Goal: Entertainment & Leisure: Consume media (video, audio)

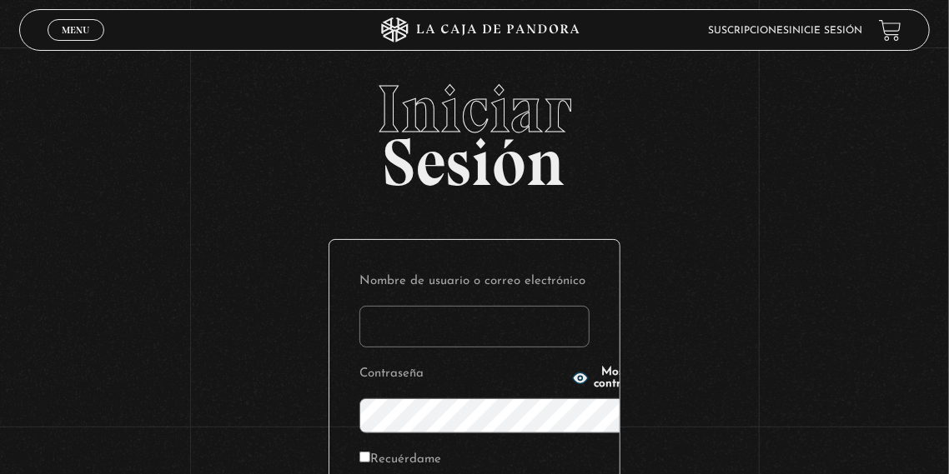
click at [436, 306] on input "Nombre de usuario o correo electrónico" at bounding box center [474, 327] width 230 height 42
type input "[EMAIL_ADDRESS][DOMAIN_NAME]"
click at [579, 376] on circle "button" at bounding box center [581, 378] width 4 height 4
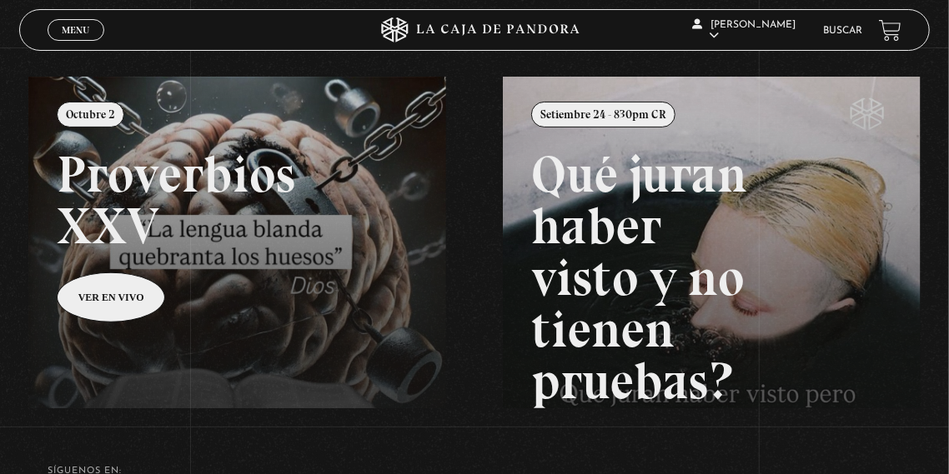
scroll to position [162, 0]
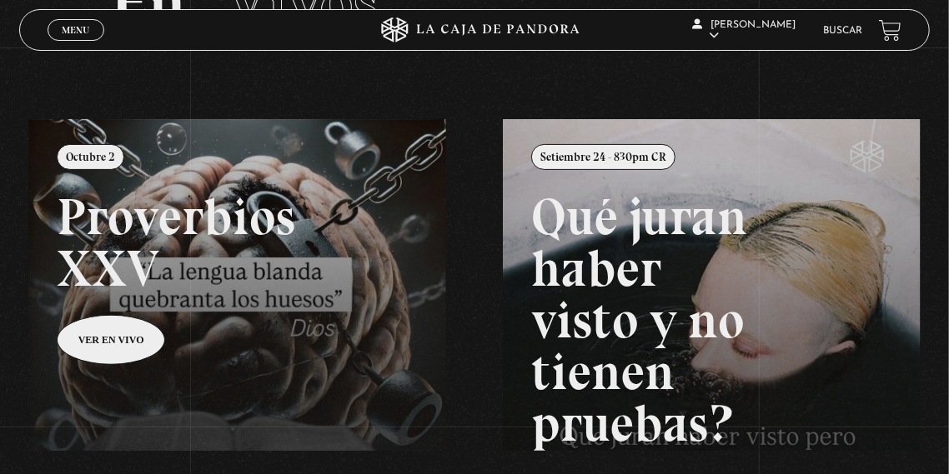
scroll to position [121, 0]
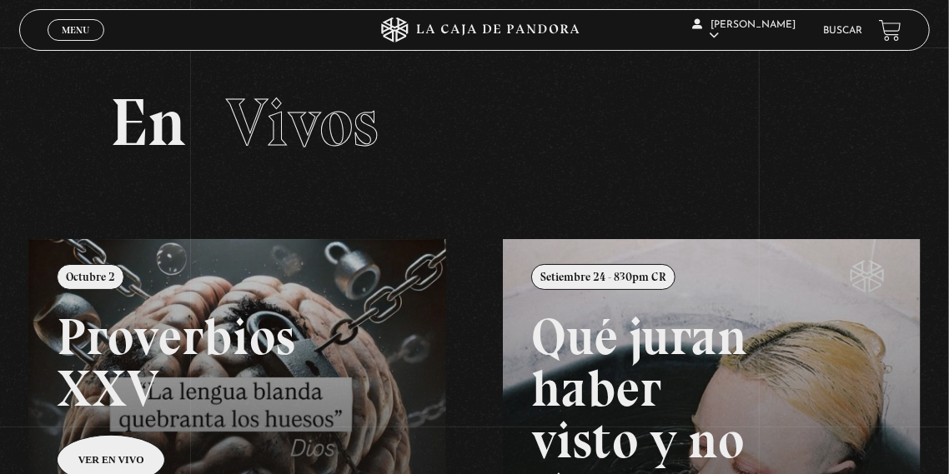
click at [83, 32] on span "Menu" at bounding box center [76, 30] width 28 height 10
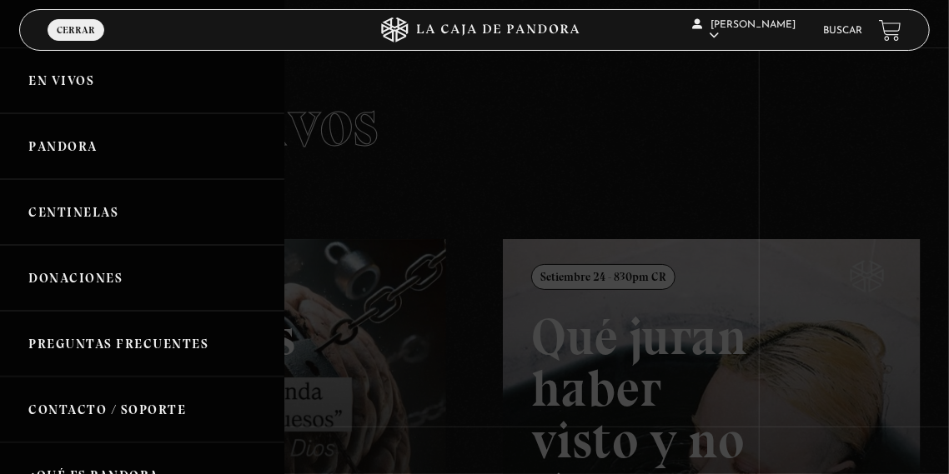
click at [83, 84] on link "En vivos" at bounding box center [142, 81] width 284 height 66
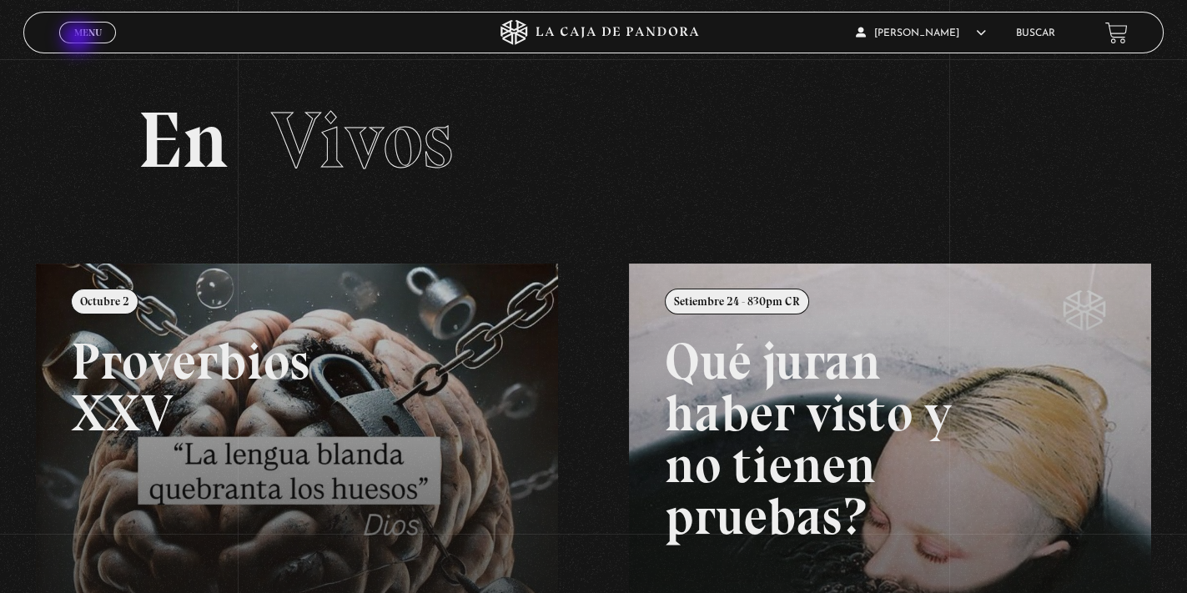
click at [80, 39] on link "Menu Cerrar" at bounding box center [87, 33] width 57 height 22
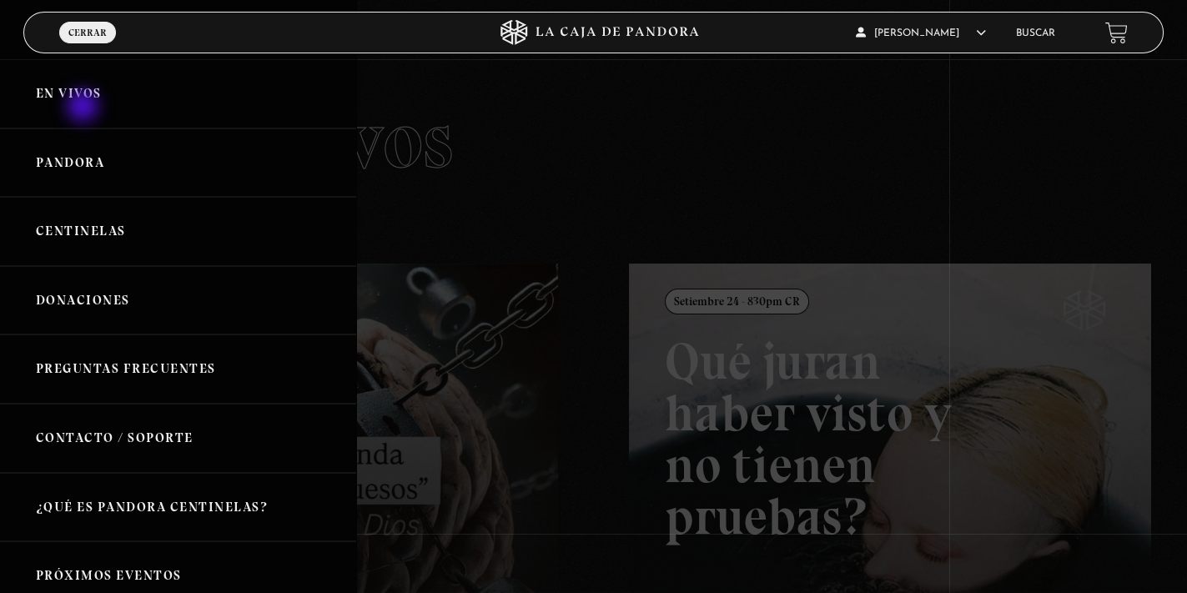
click at [84, 108] on link "En vivos" at bounding box center [178, 93] width 356 height 69
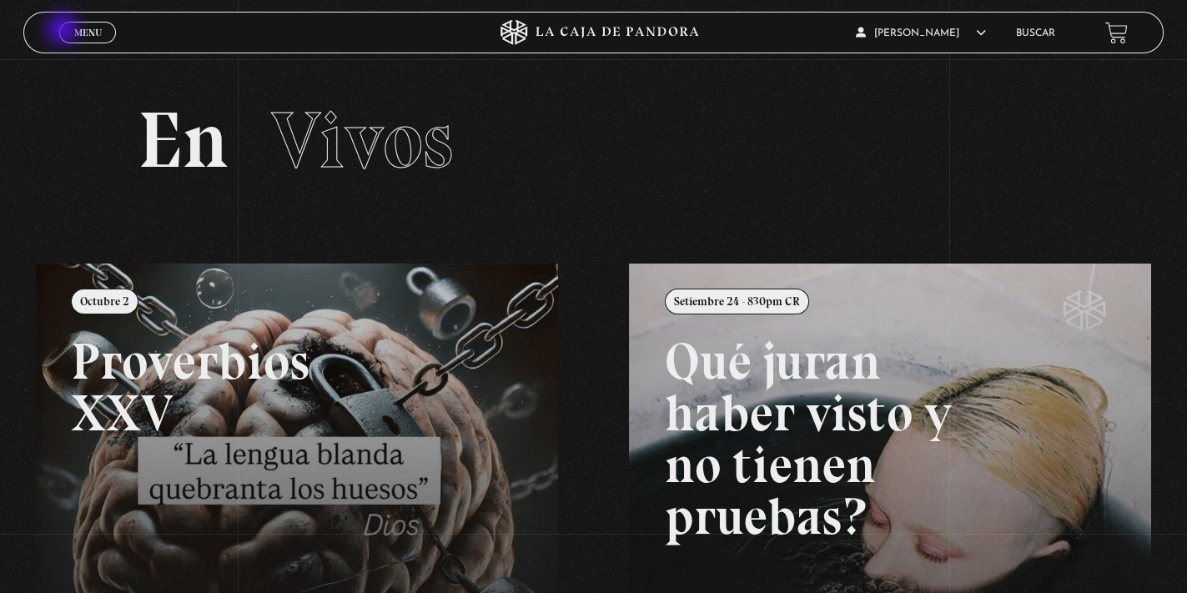
click at [66, 35] on link "Menu Cerrar" at bounding box center [87, 33] width 57 height 22
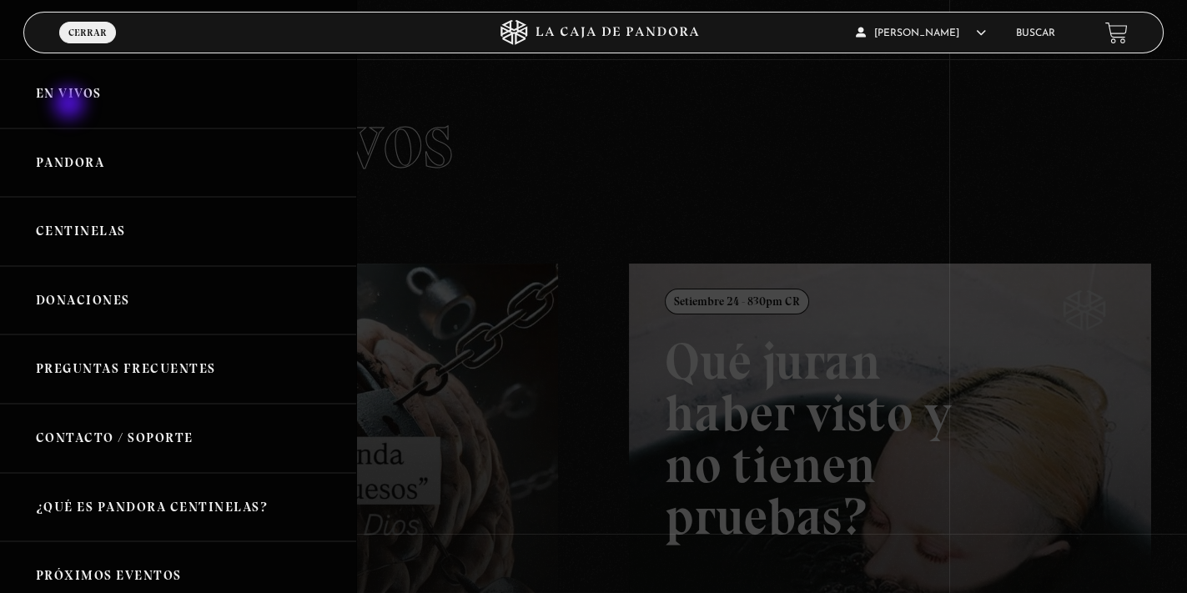
click at [71, 105] on link "En vivos" at bounding box center [178, 93] width 356 height 69
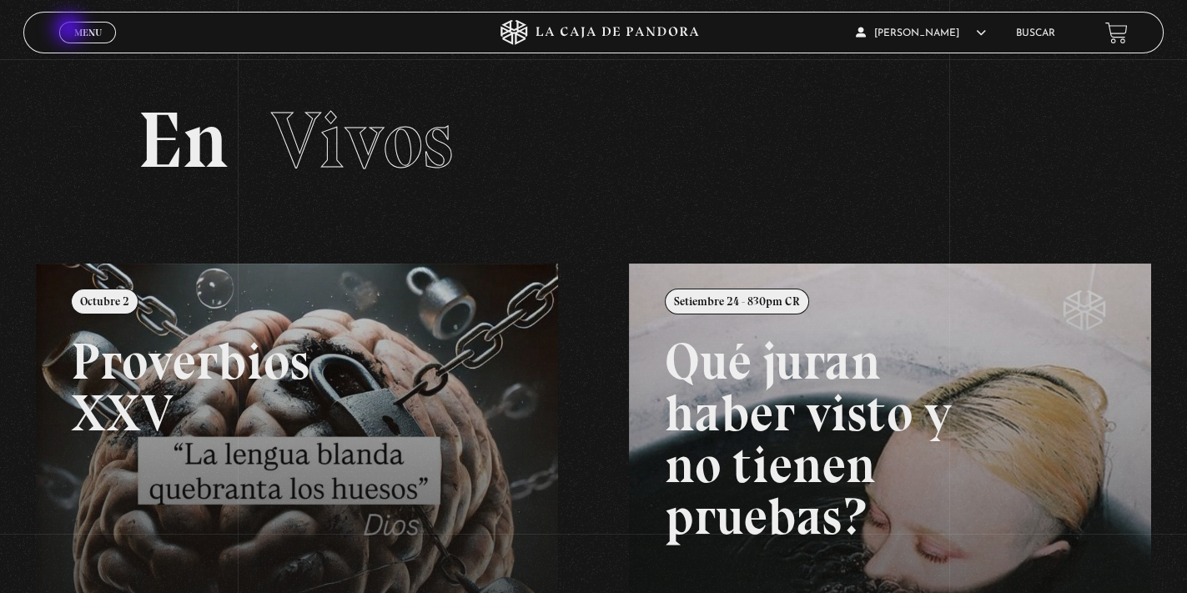
click at [71, 30] on link "Menu Cerrar" at bounding box center [87, 33] width 57 height 22
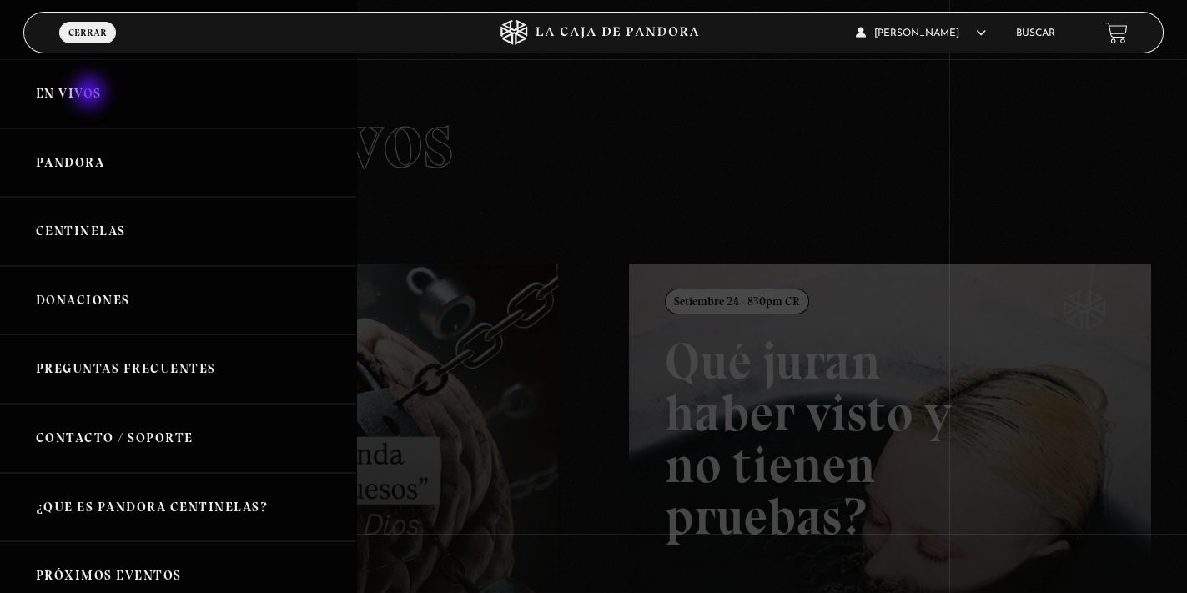
click at [91, 93] on link "En vivos" at bounding box center [178, 93] width 356 height 69
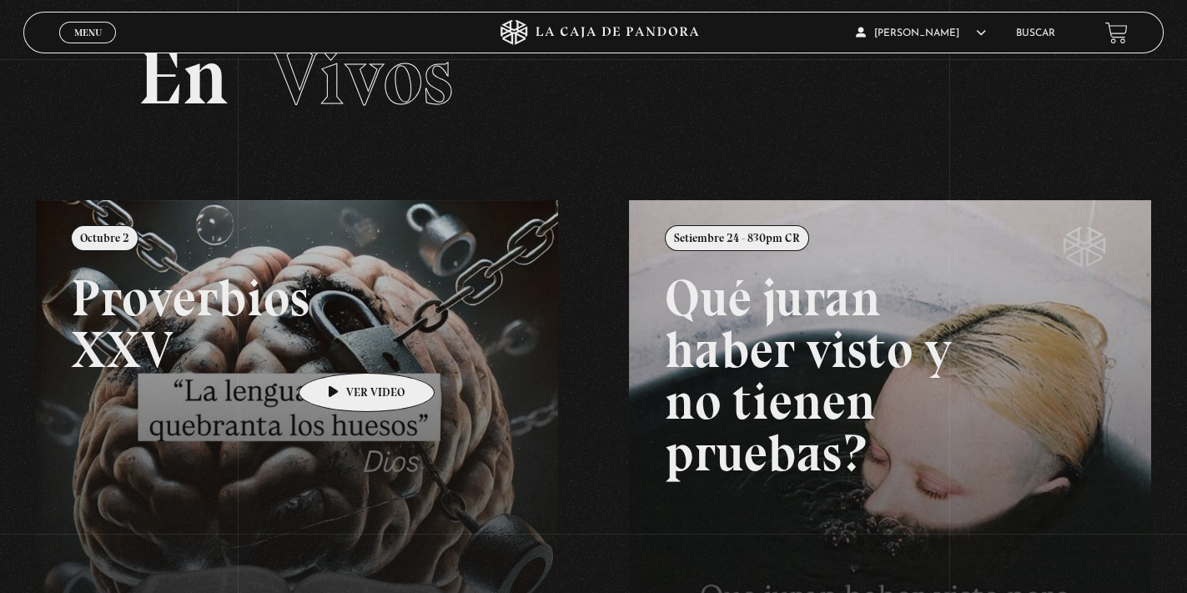
scroll to position [58, 0]
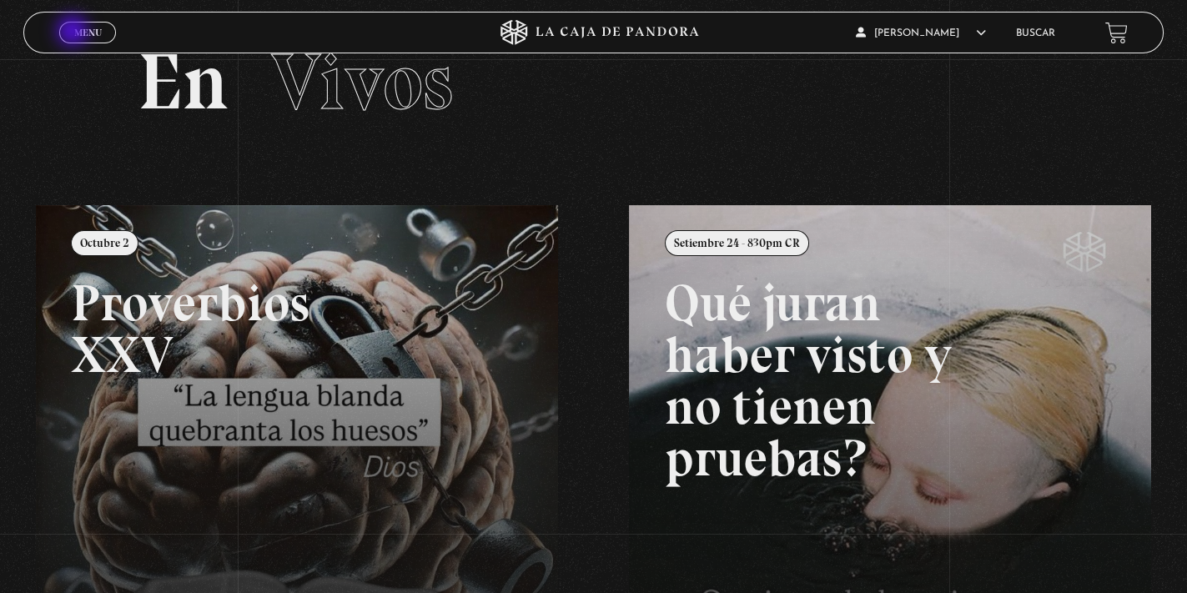
click at [74, 33] on span "Menu" at bounding box center [88, 33] width 28 height 10
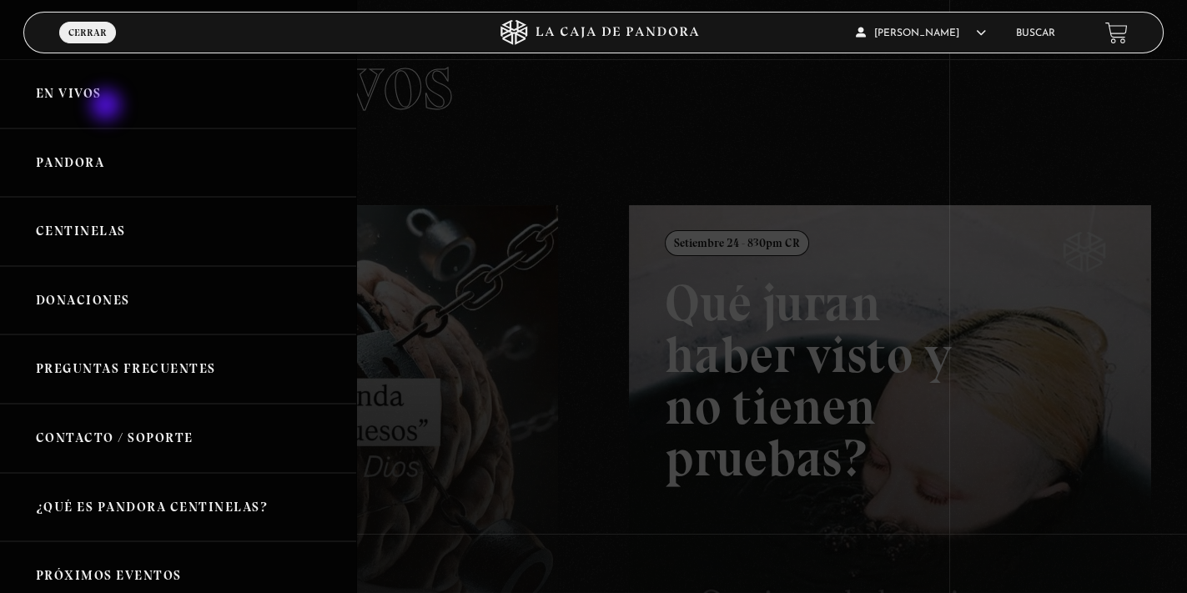
click at [108, 106] on link "En vivos" at bounding box center [178, 93] width 356 height 69
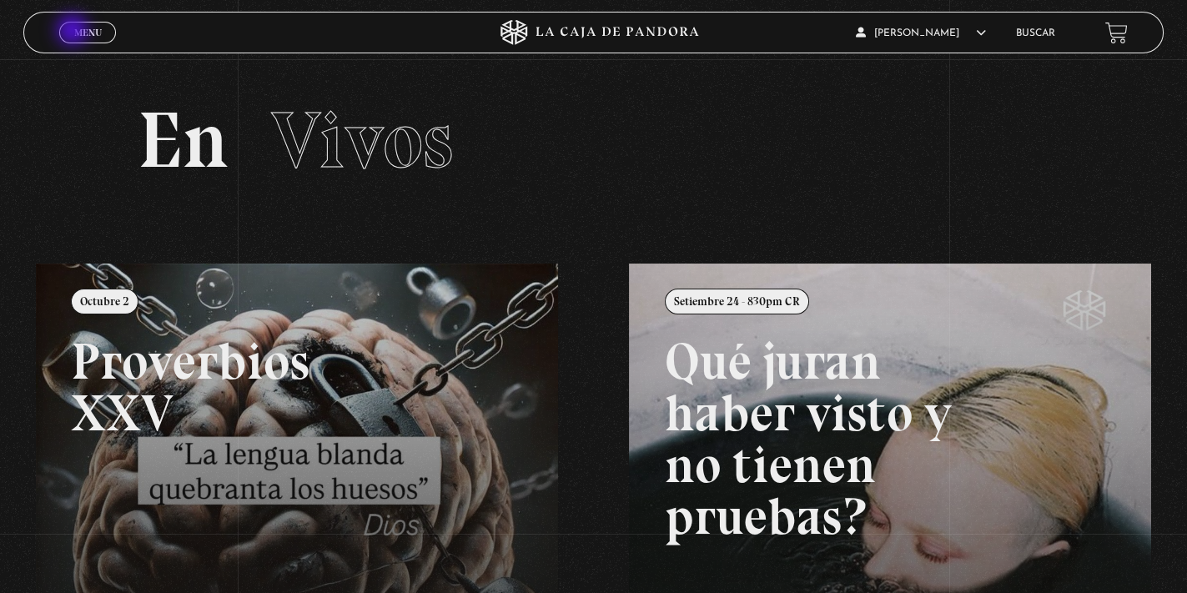
click at [74, 32] on span "Menu" at bounding box center [88, 33] width 28 height 10
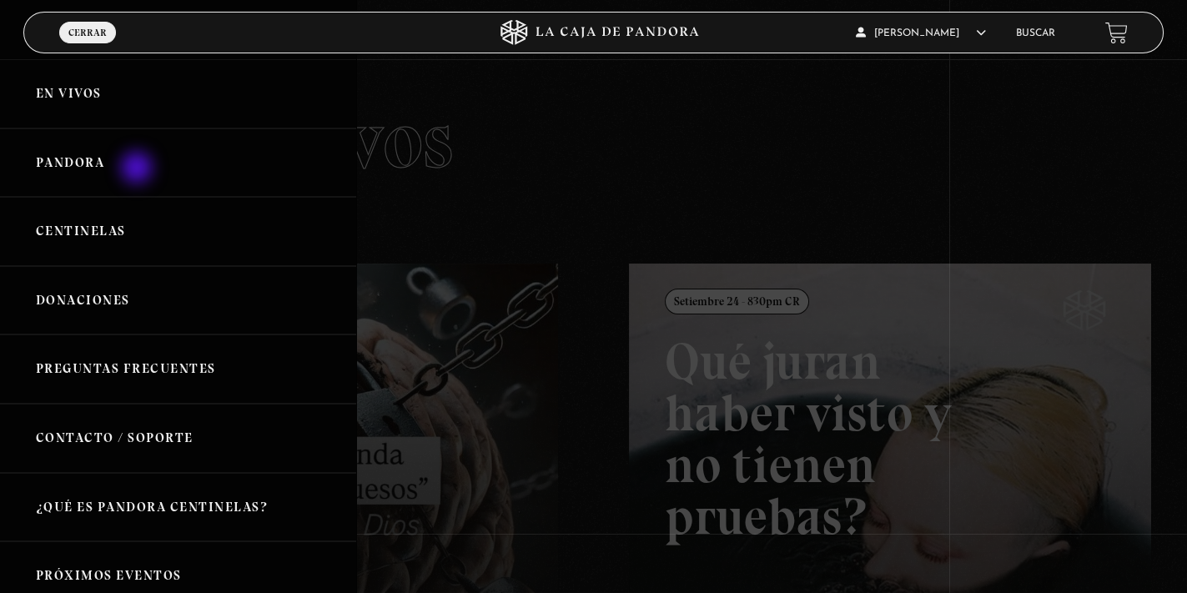
click at [138, 169] on link "Pandora" at bounding box center [178, 162] width 356 height 69
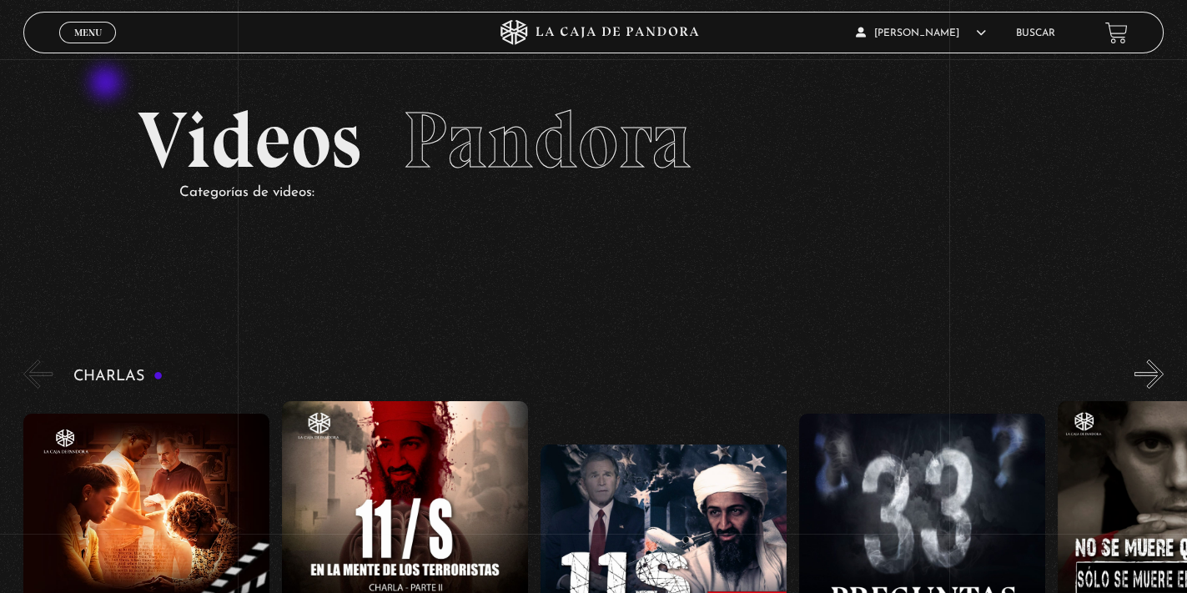
click at [66, 35] on link "Menu Cerrar" at bounding box center [87, 33] width 57 height 22
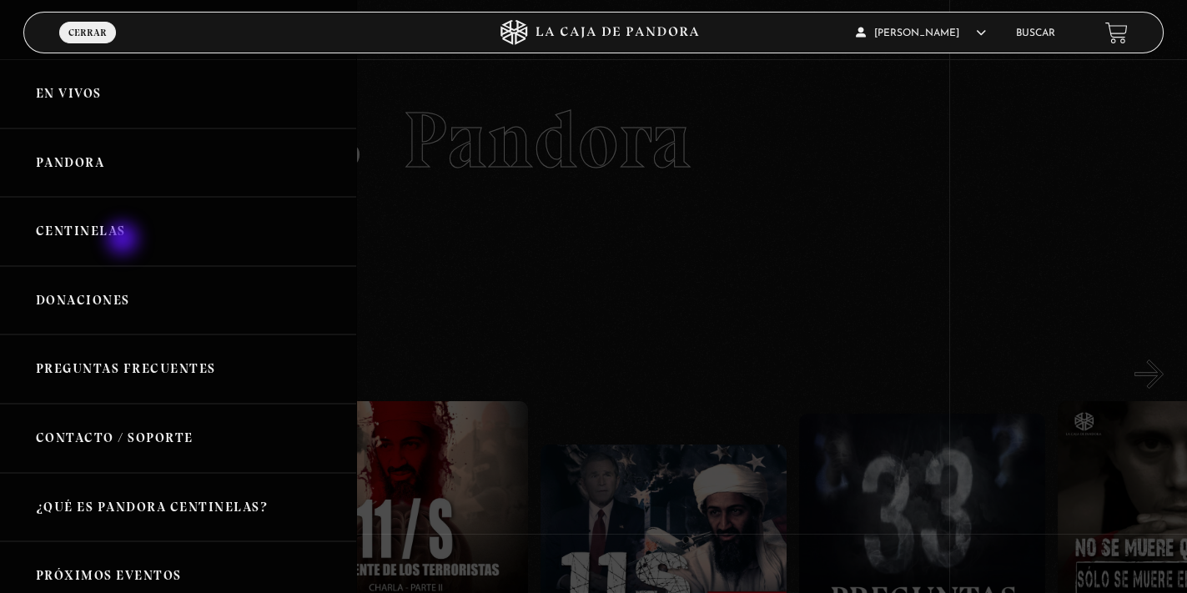
click at [124, 239] on link "Centinelas" at bounding box center [178, 231] width 356 height 69
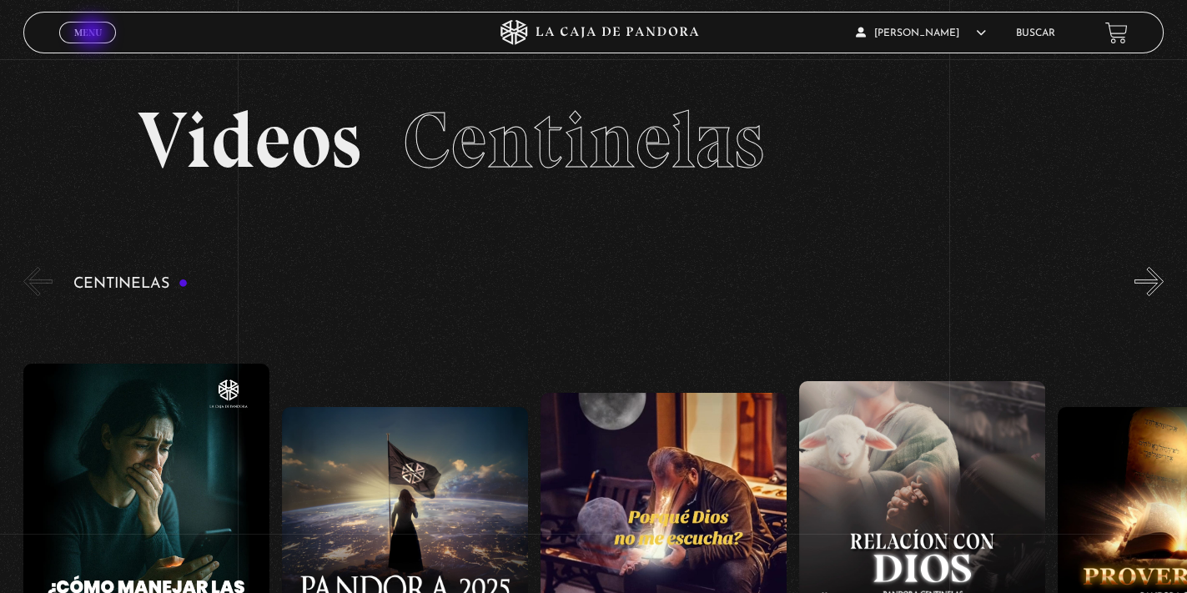
click at [93, 37] on span "Menu" at bounding box center [88, 33] width 28 height 10
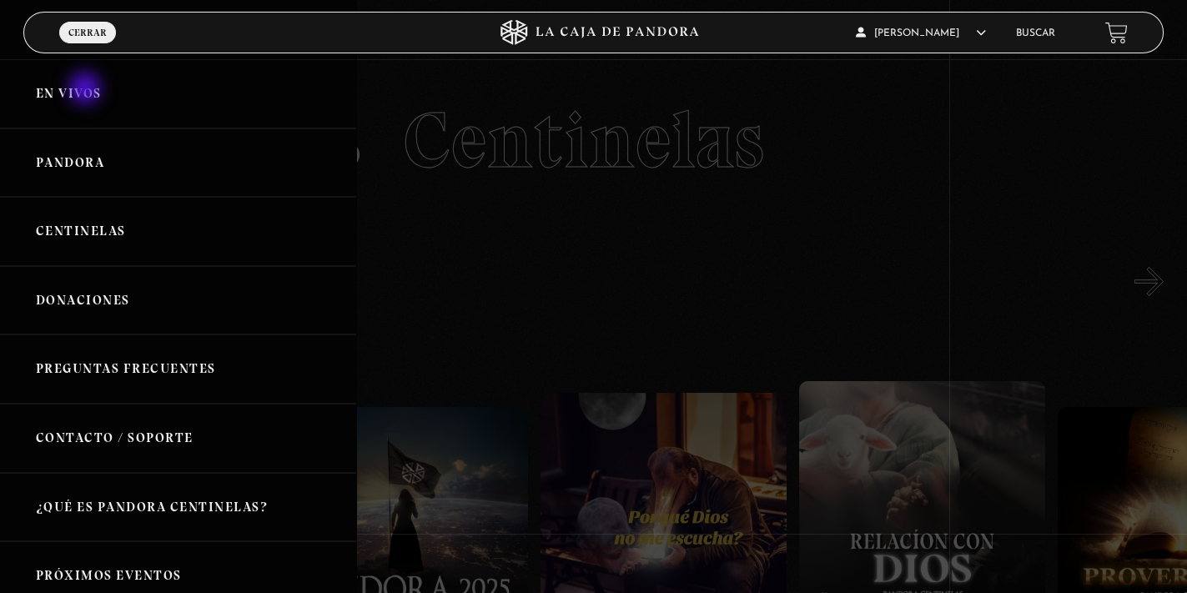
click at [87, 90] on link "En vivos" at bounding box center [178, 93] width 356 height 69
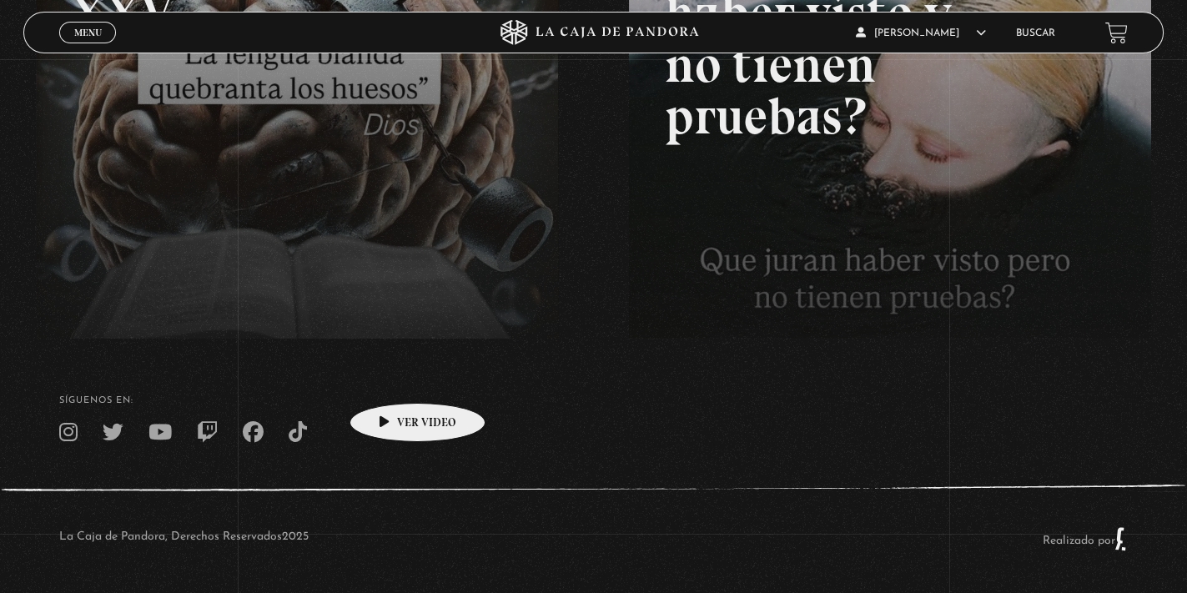
scroll to position [157, 0]
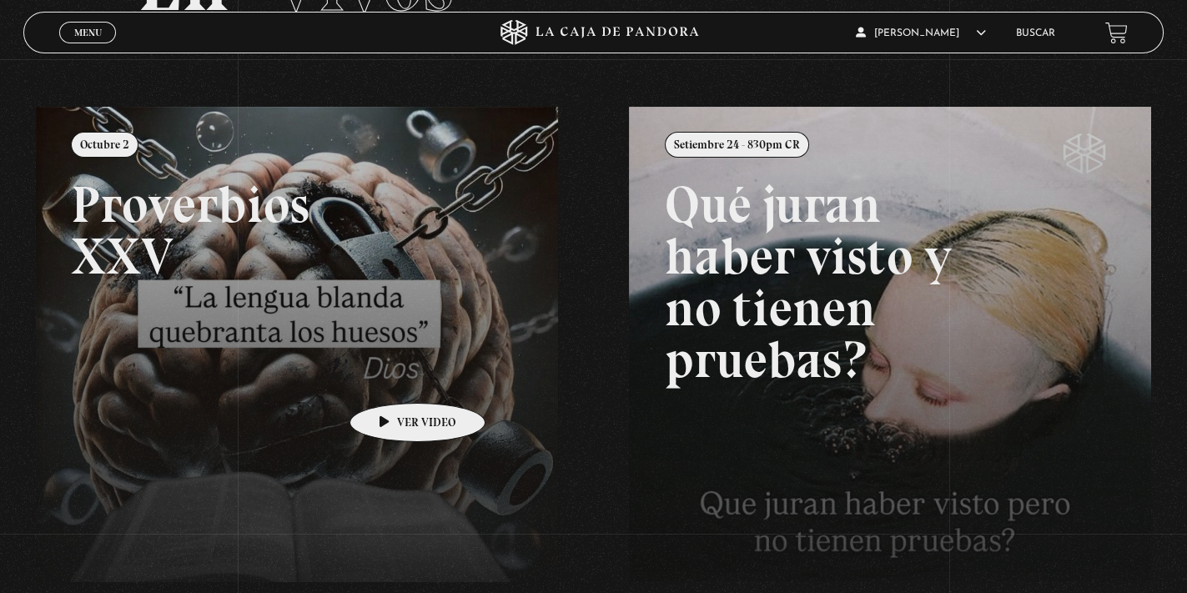
click at [391, 378] on link at bounding box center [629, 403] width 1187 height 593
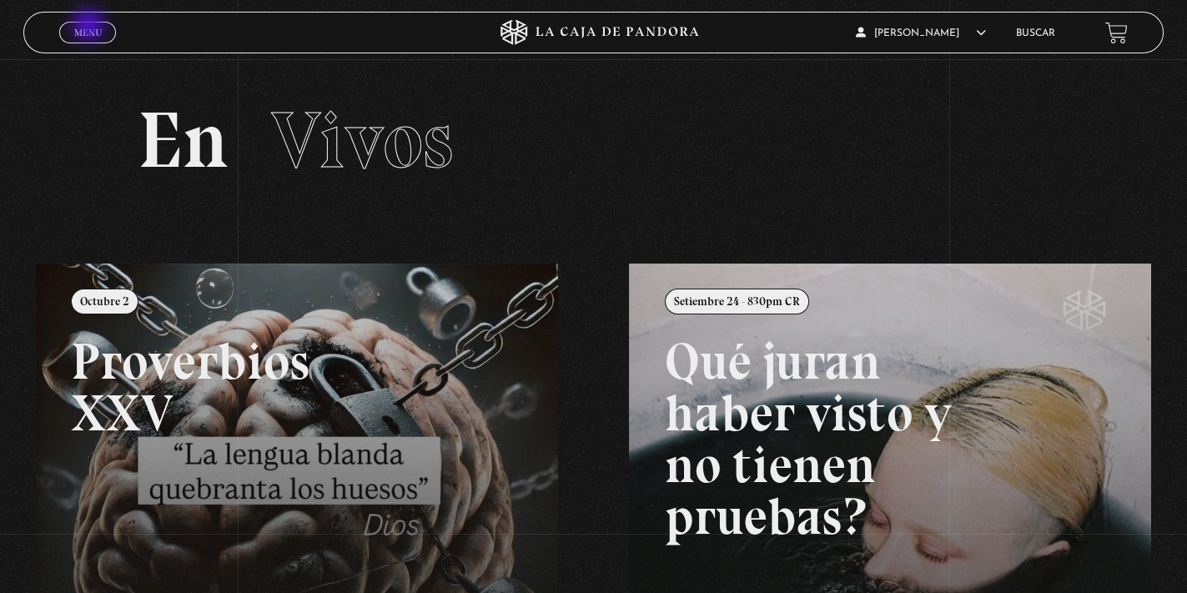
click at [90, 28] on span "Menu" at bounding box center [88, 33] width 28 height 10
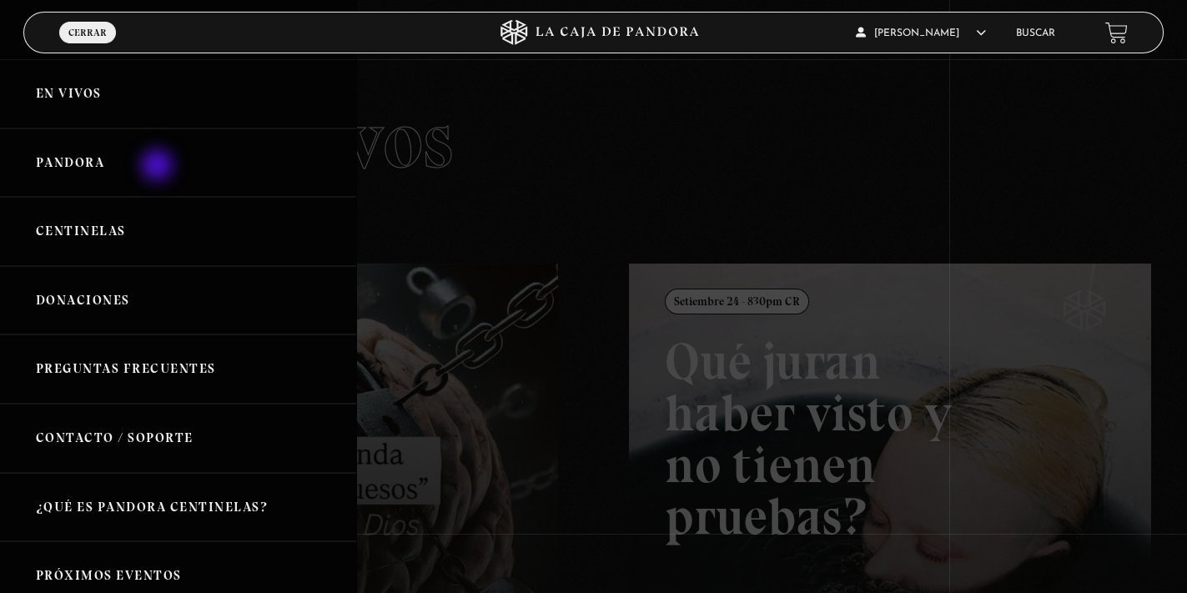
click at [158, 167] on link "Pandora" at bounding box center [178, 162] width 356 height 69
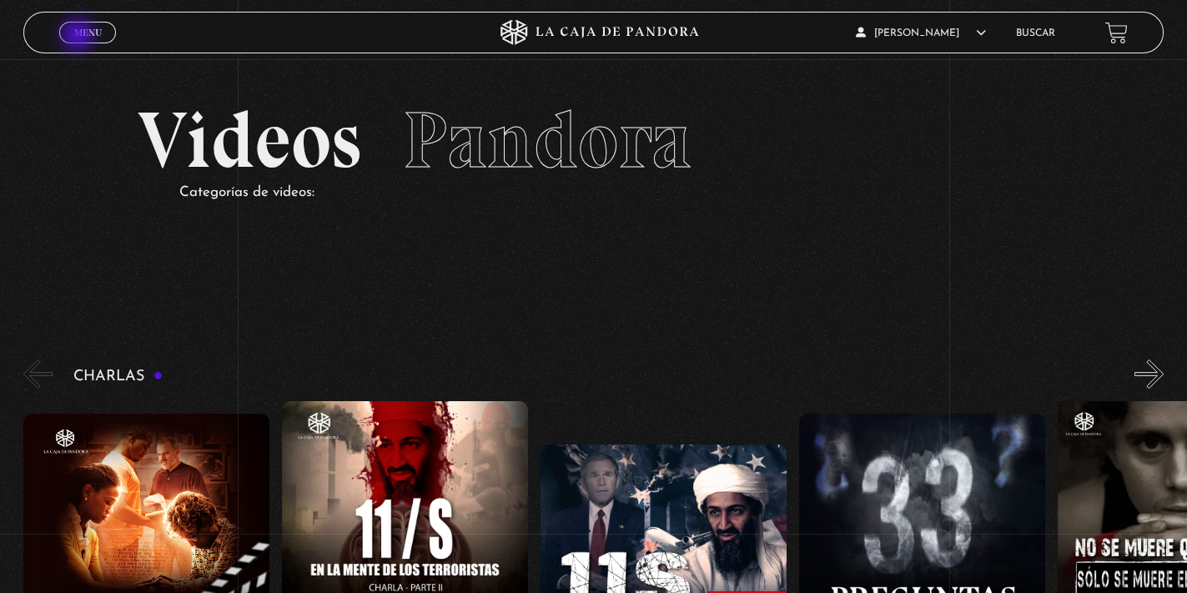
click at [79, 37] on span "Menu" at bounding box center [88, 33] width 28 height 10
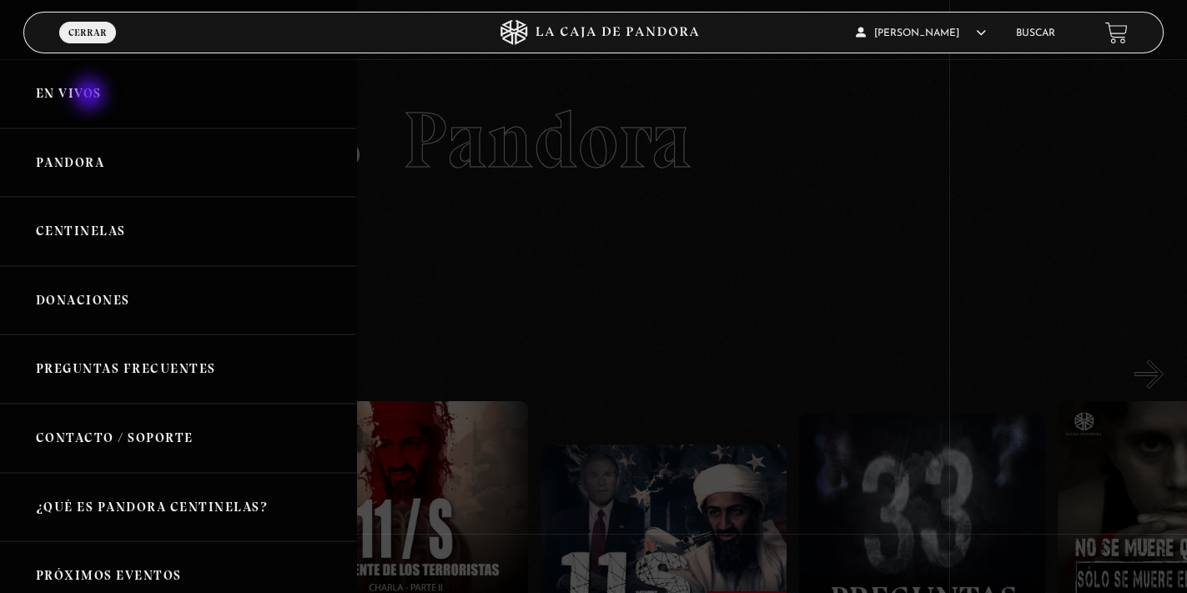
click at [91, 96] on link "En vivos" at bounding box center [178, 93] width 356 height 69
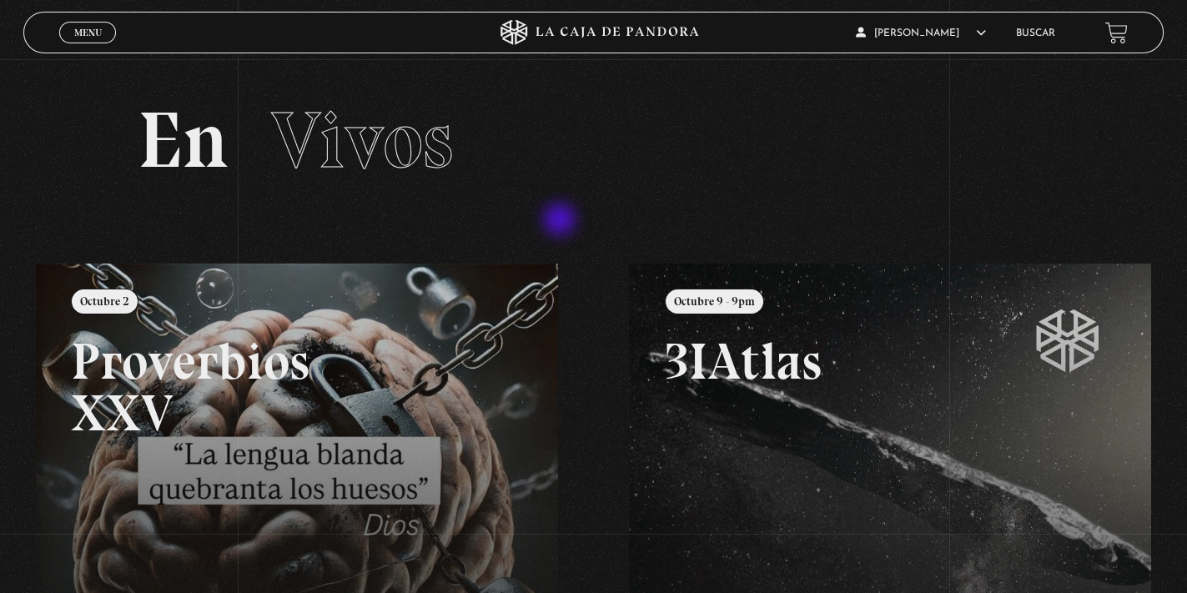
scroll to position [400, 0]
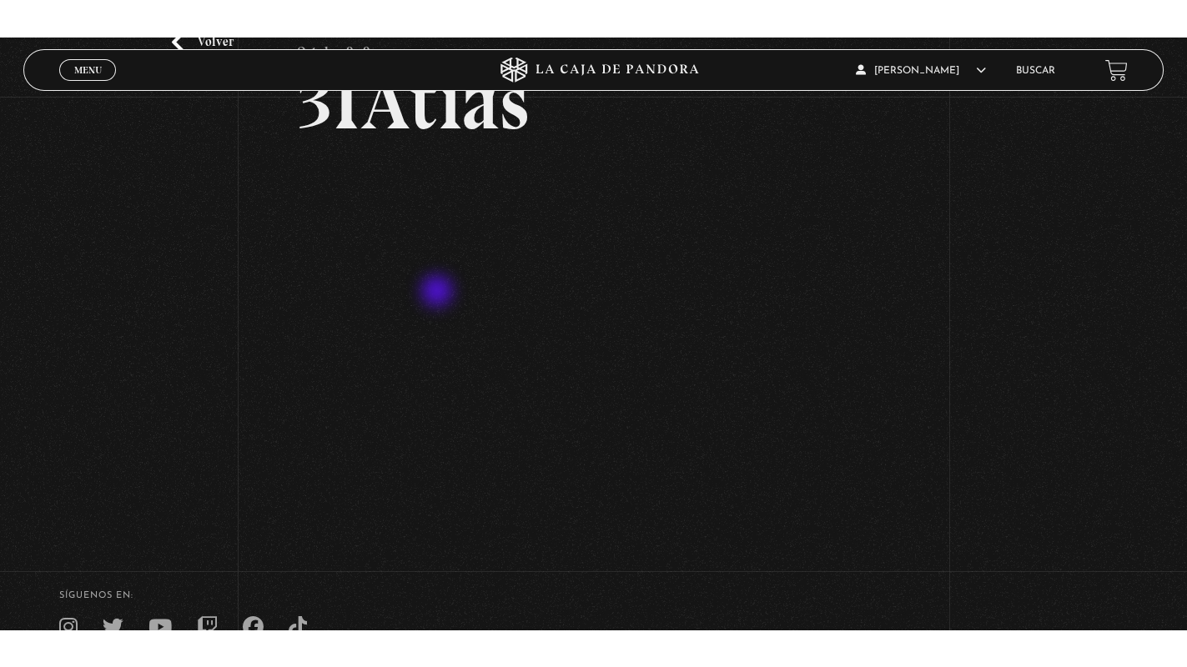
scroll to position [126, 0]
